Goal: Check status: Check status

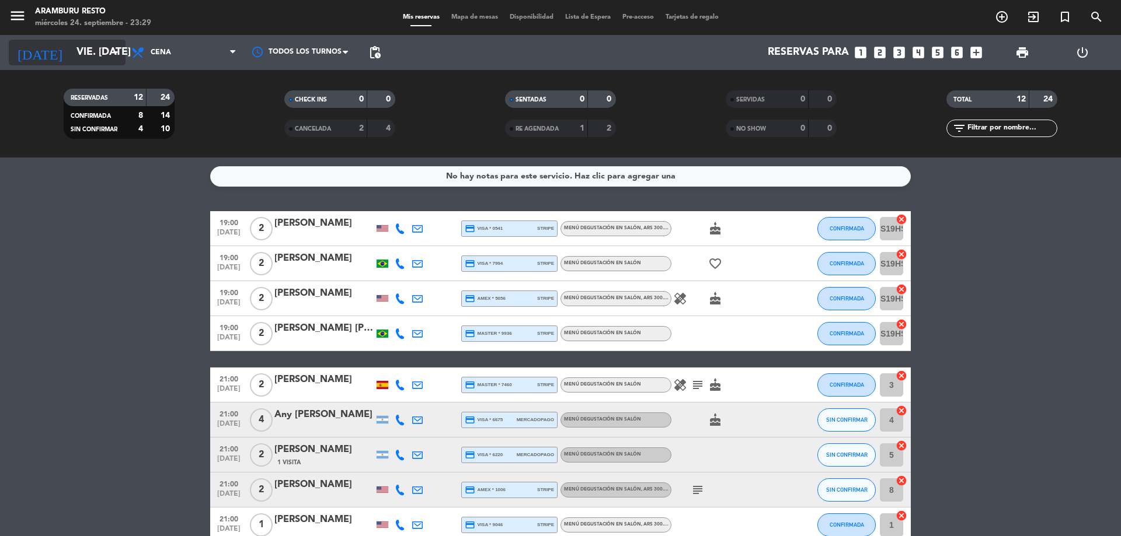
click at [97, 50] on input "vie. [DATE]" at bounding box center [138, 52] width 135 height 23
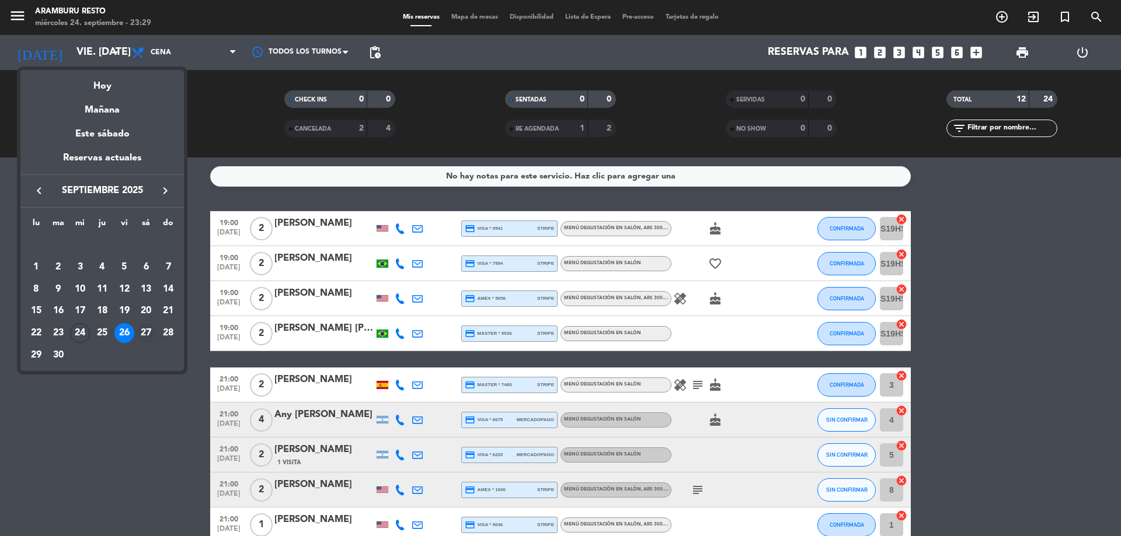
click at [148, 333] on div "27" at bounding box center [146, 333] width 20 height 20
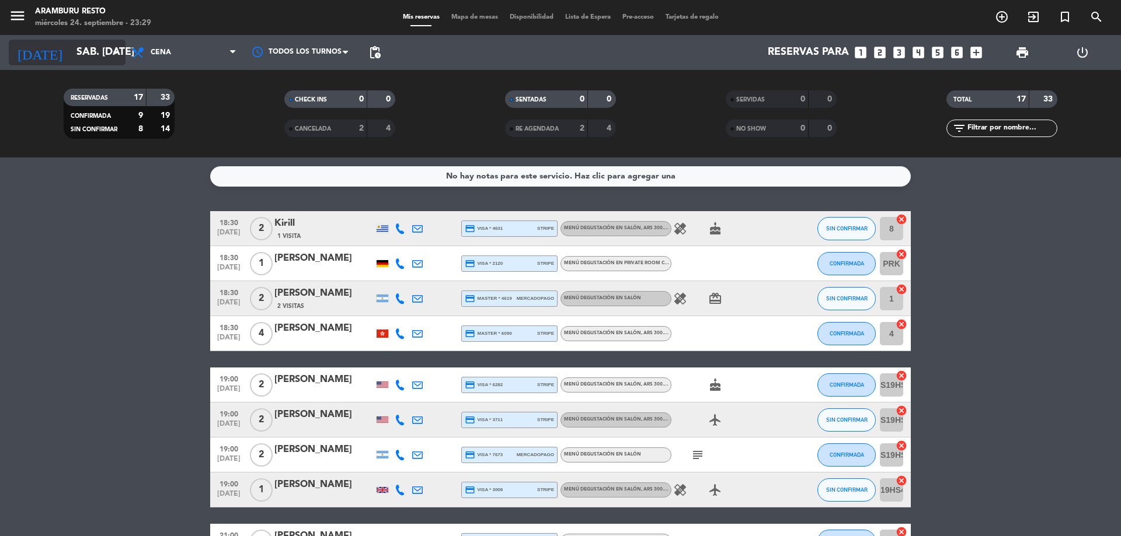
click at [100, 54] on input "sáb. [DATE]" at bounding box center [138, 52] width 135 height 23
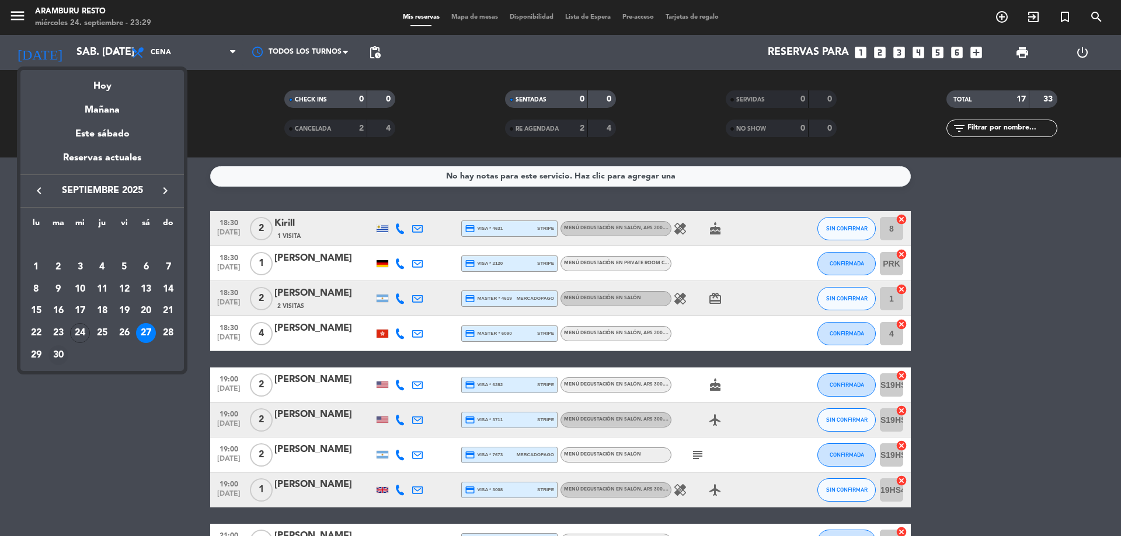
click at [58, 357] on div "30" at bounding box center [58, 356] width 20 height 20
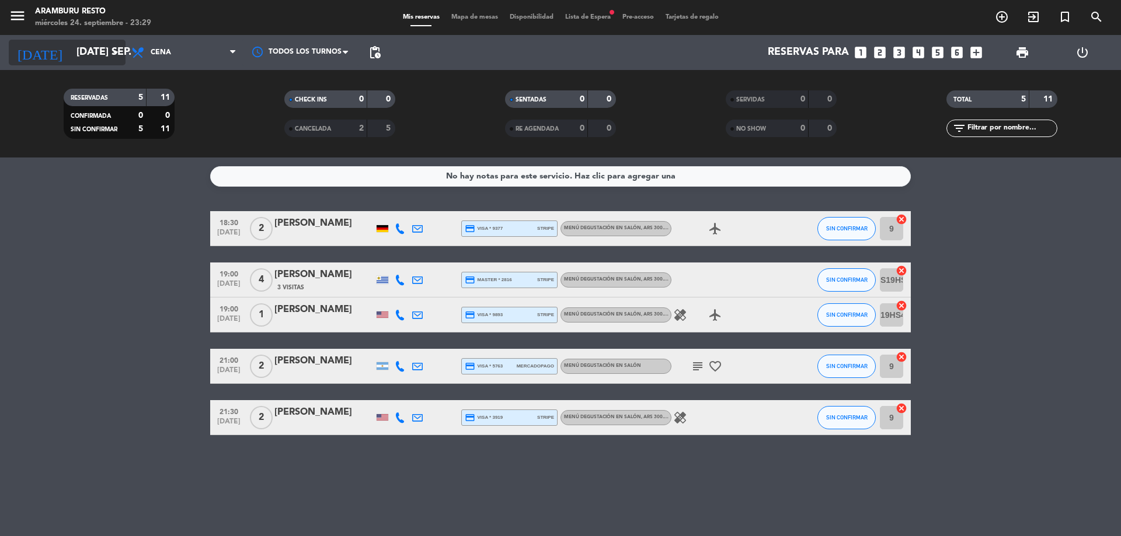
click at [97, 56] on input "[DATE] sep." at bounding box center [138, 52] width 135 height 23
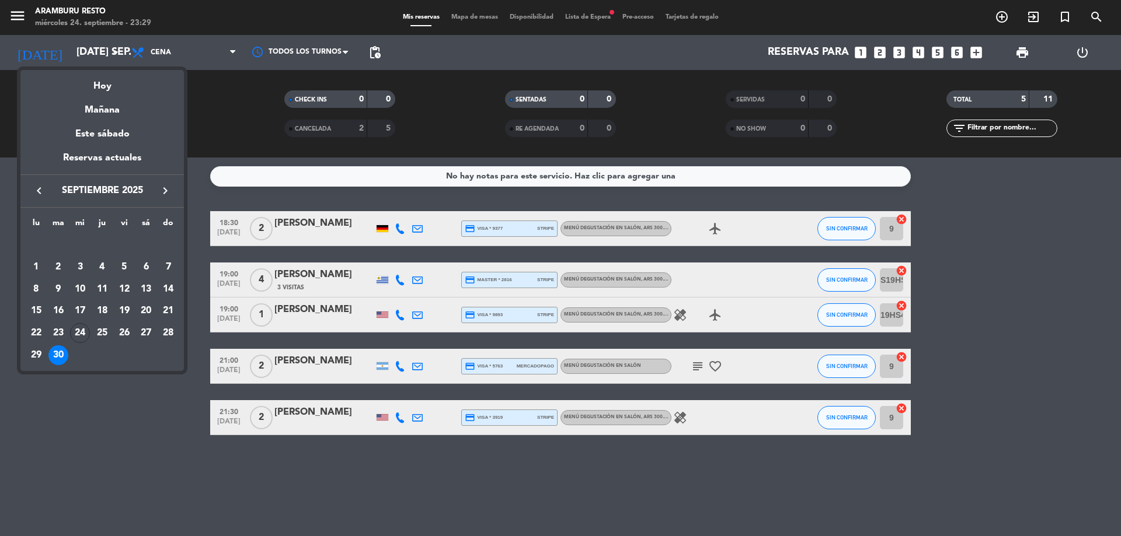
click at [165, 189] on icon "keyboard_arrow_right" at bounding box center [165, 191] width 14 height 14
click at [78, 264] on div "1" at bounding box center [80, 267] width 20 height 20
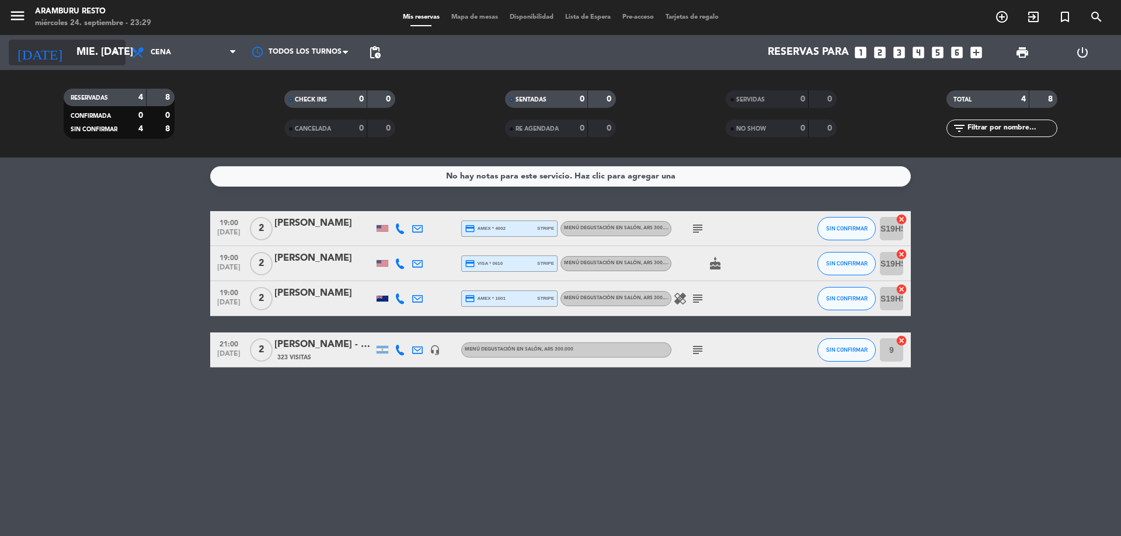
click at [102, 62] on input "mié. [DATE]" at bounding box center [138, 52] width 135 height 23
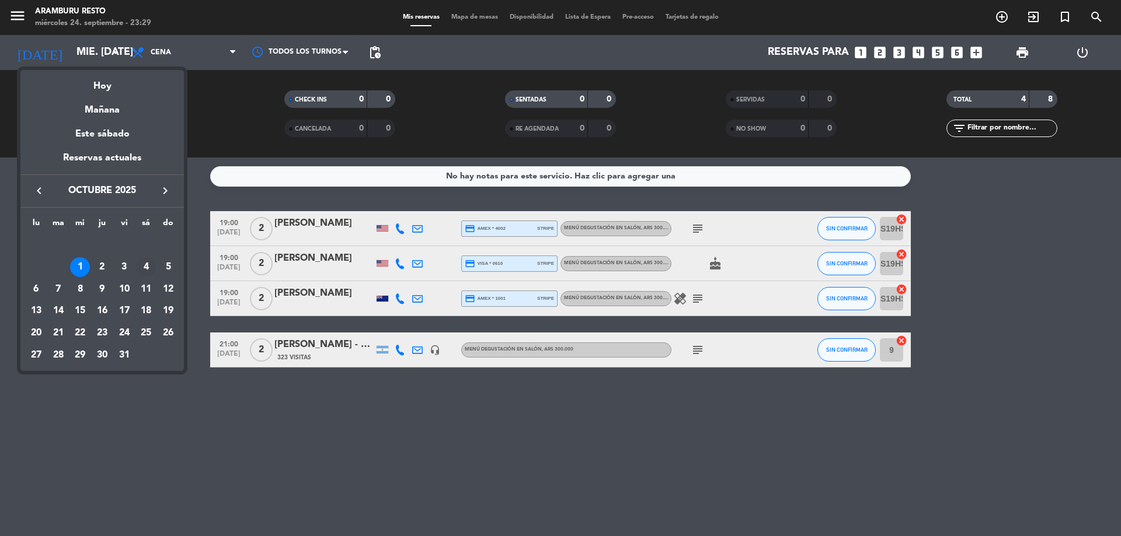
click at [149, 265] on div "4" at bounding box center [146, 267] width 20 height 20
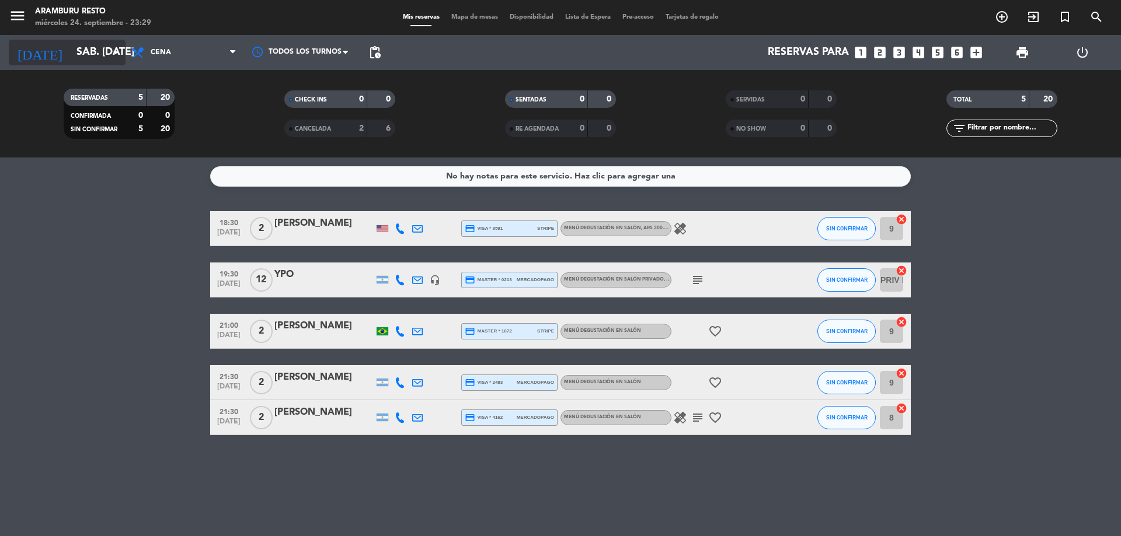
click at [111, 48] on icon "arrow_drop_down" at bounding box center [116, 53] width 14 height 14
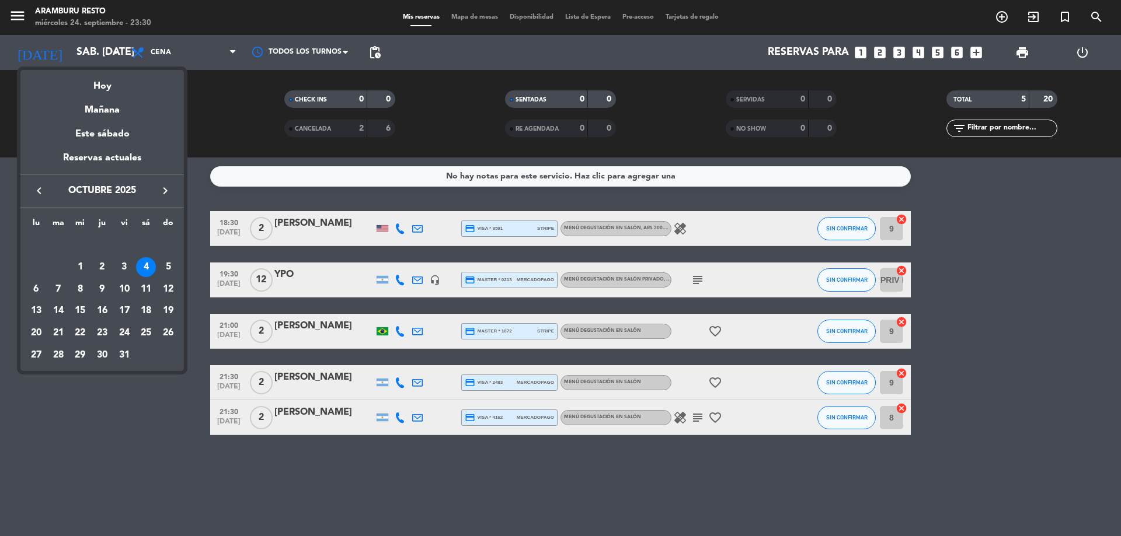
click at [124, 266] on div "3" at bounding box center [124, 267] width 20 height 20
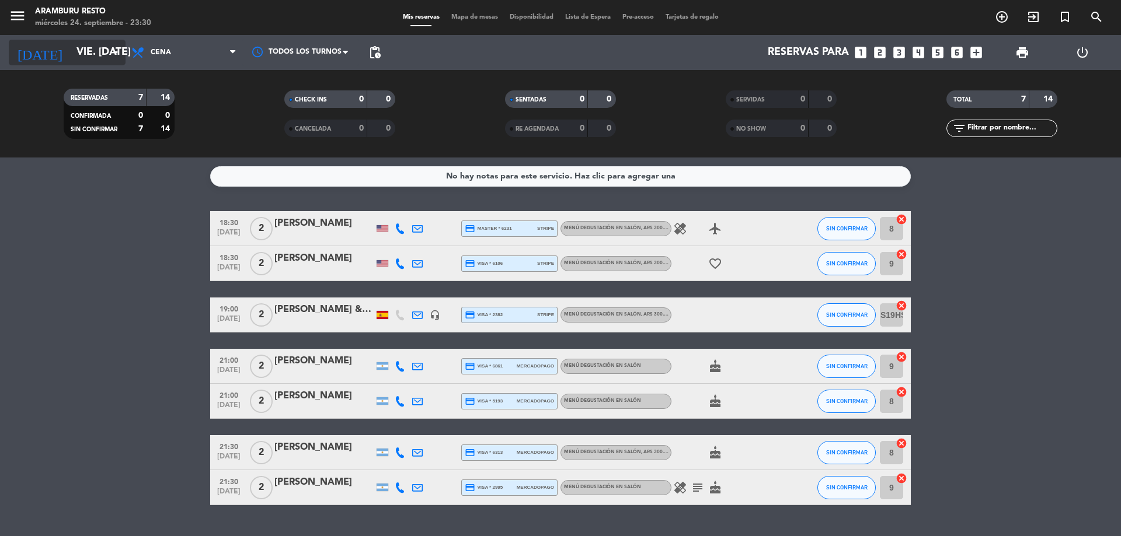
click at [99, 57] on input "vie. [DATE]" at bounding box center [138, 52] width 135 height 23
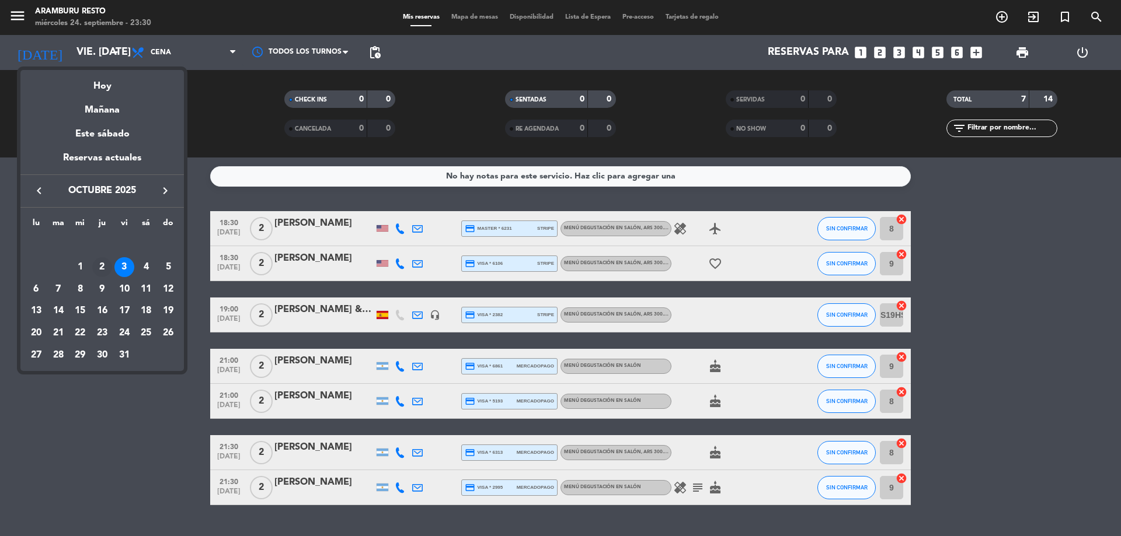
click at [100, 264] on div "2" at bounding box center [102, 267] width 20 height 20
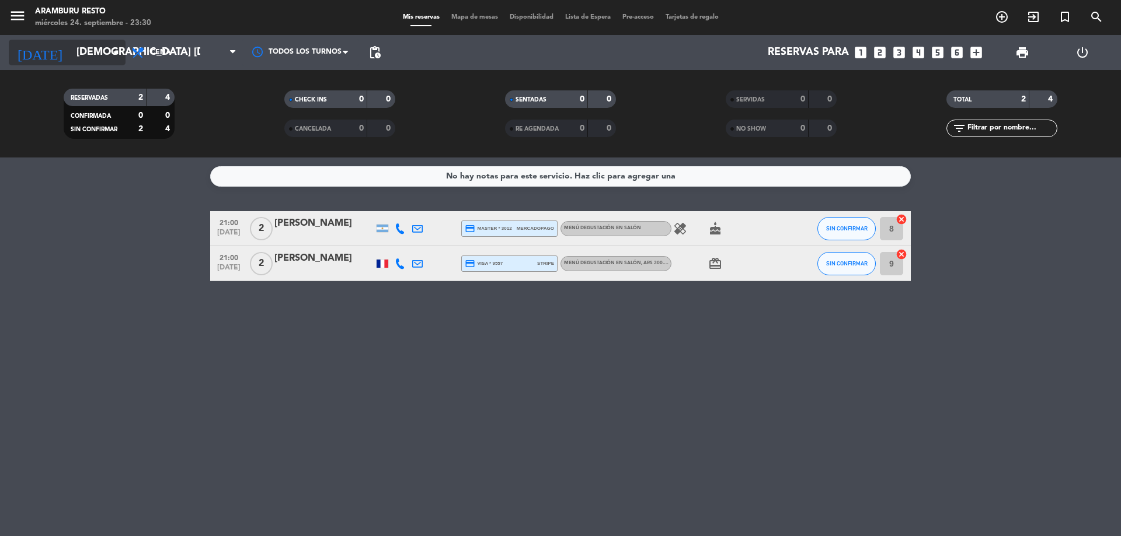
click at [118, 49] on icon "arrow_drop_down" at bounding box center [116, 53] width 14 height 14
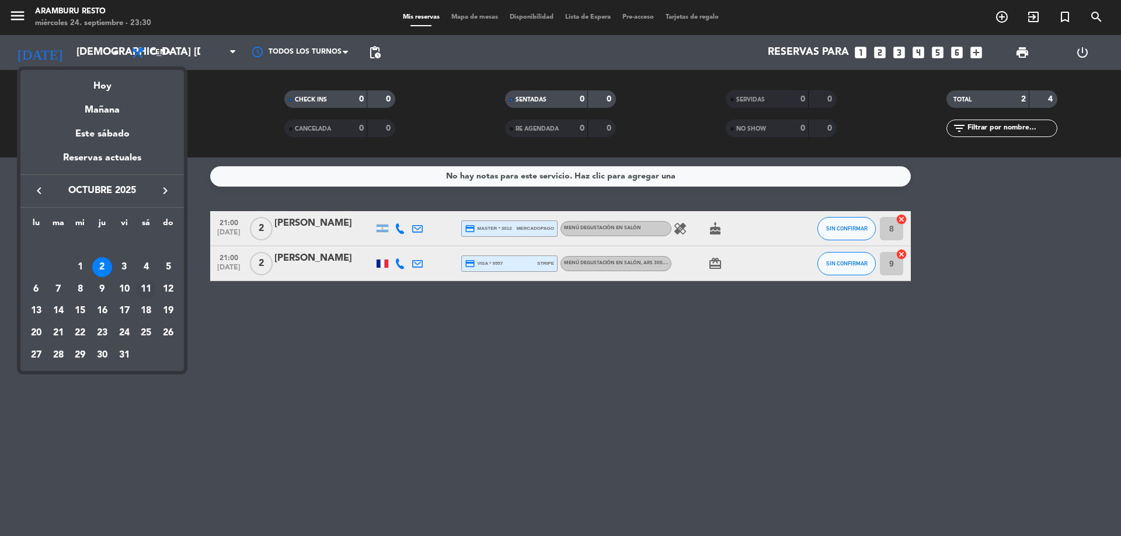
click at [145, 287] on div "11" at bounding box center [146, 290] width 20 height 20
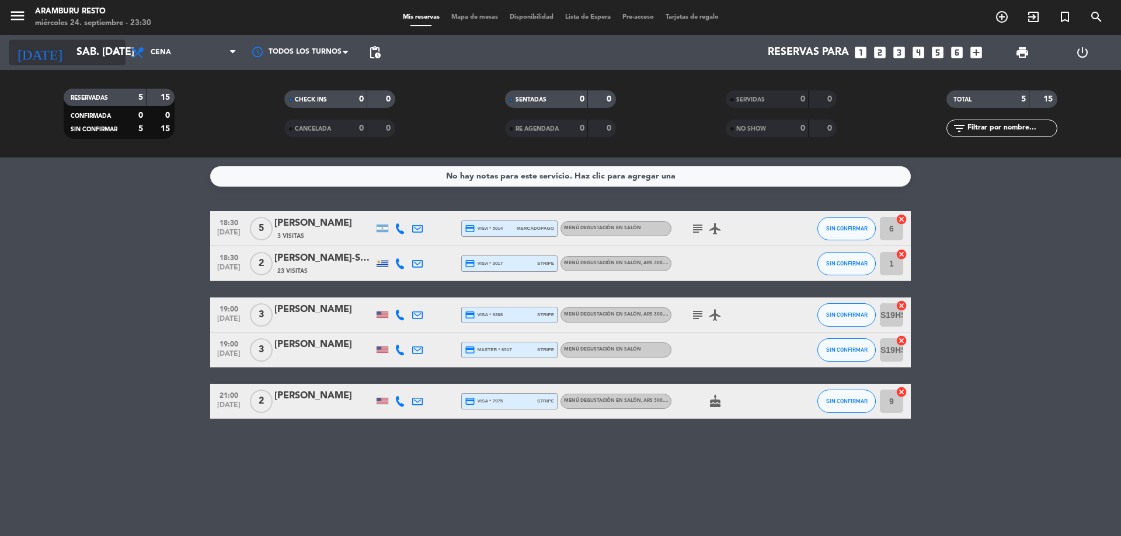
click at [103, 53] on input "sáb. [DATE]" at bounding box center [138, 52] width 135 height 23
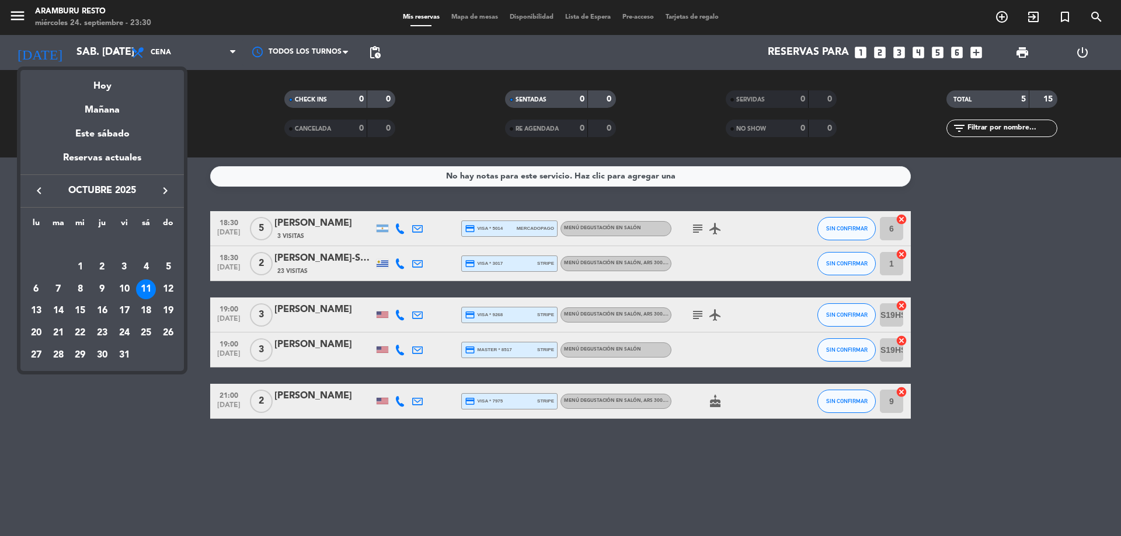
drag, startPoint x: 94, startPoint y: 89, endPoint x: 107, endPoint y: 91, distance: 13.0
click at [93, 89] on div "Hoy" at bounding box center [101, 82] width 163 height 24
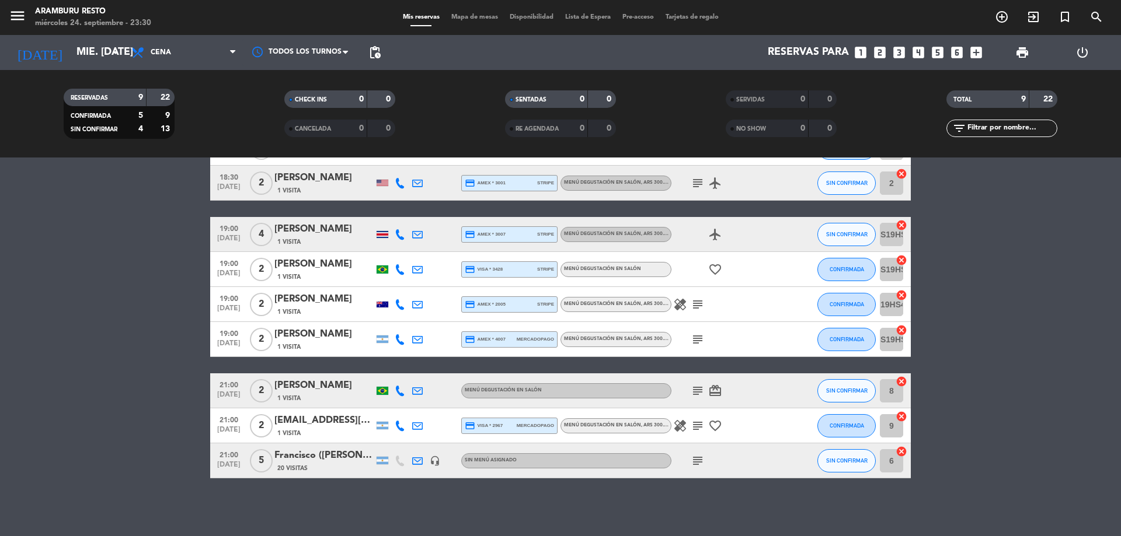
scroll to position [81, 0]
click at [96, 59] on input "mié. [DATE]" at bounding box center [138, 52] width 135 height 23
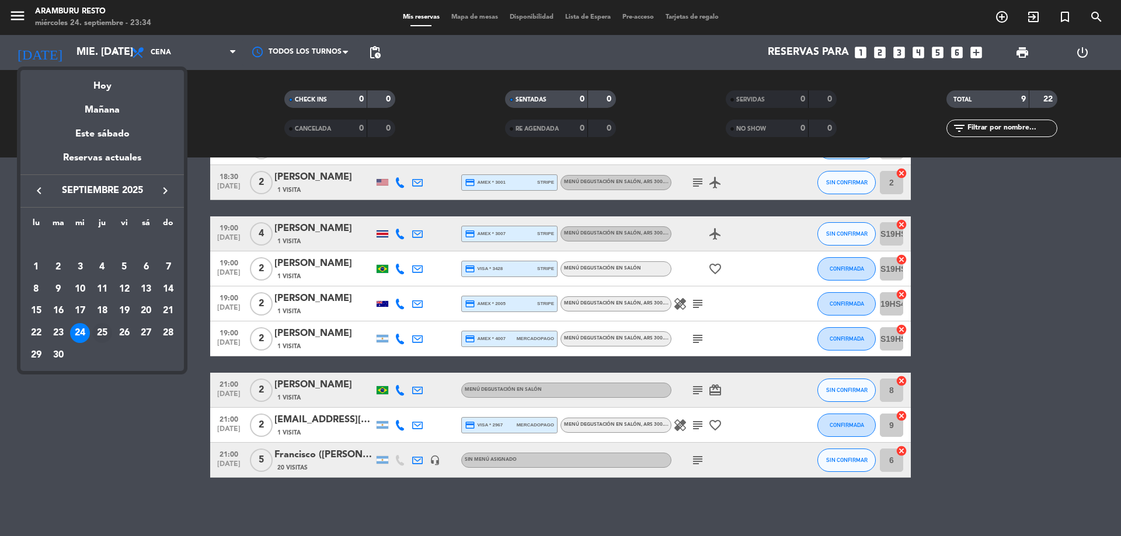
click at [97, 331] on div "25" at bounding box center [102, 333] width 20 height 20
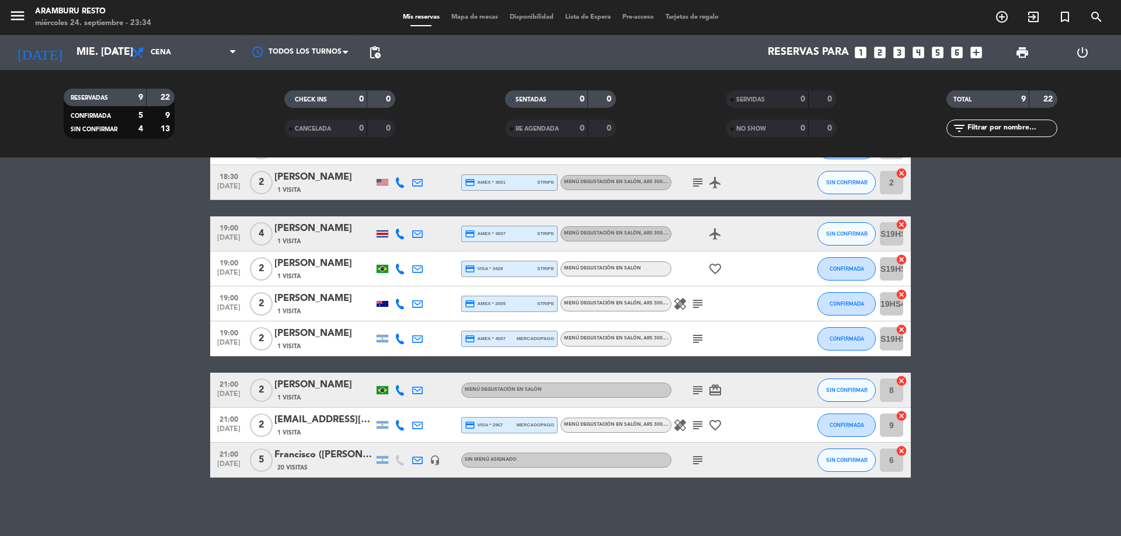
type input "[DEMOGRAPHIC_DATA] [DATE]"
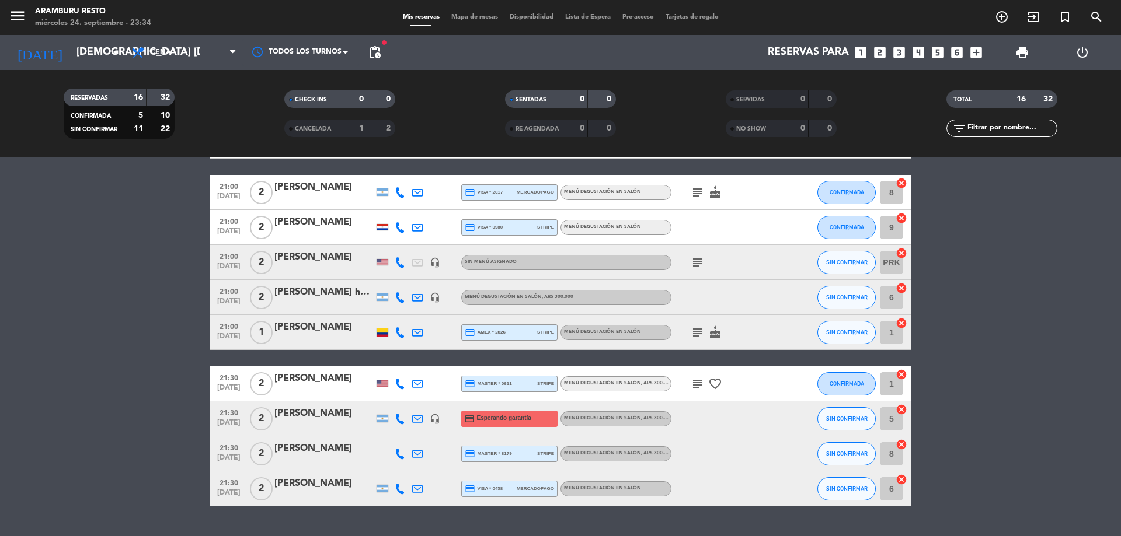
scroll to position [315, 0]
